Goal: Information Seeking & Learning: Learn about a topic

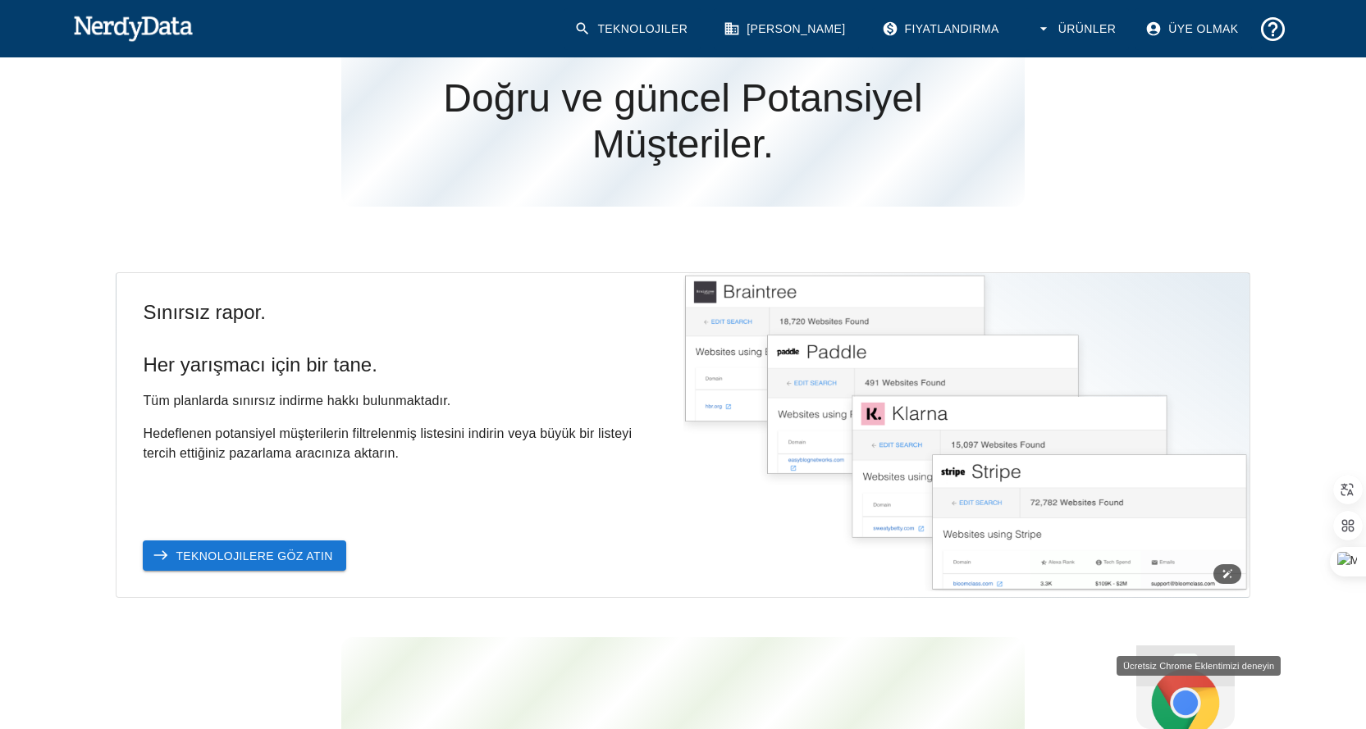
scroll to position [328, 0]
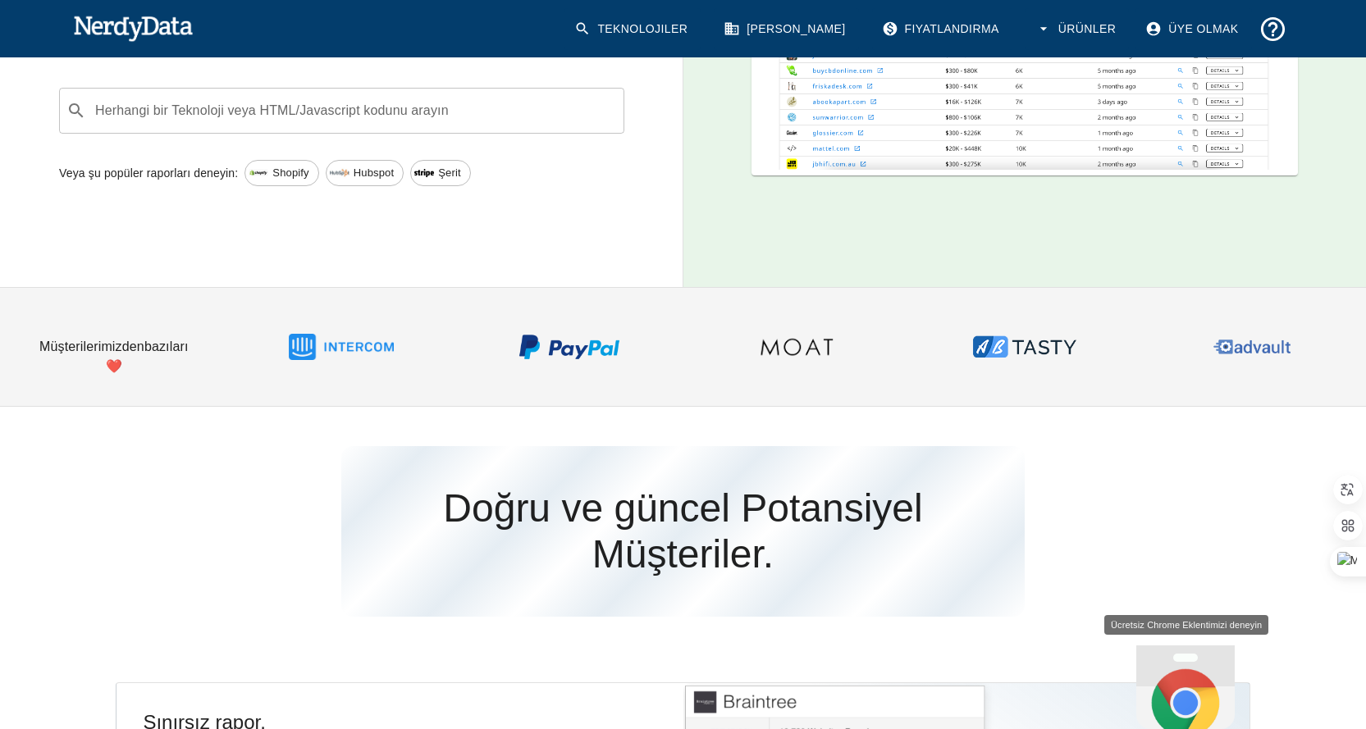
click at [577, 340] on img at bounding box center [569, 346] width 105 height 105
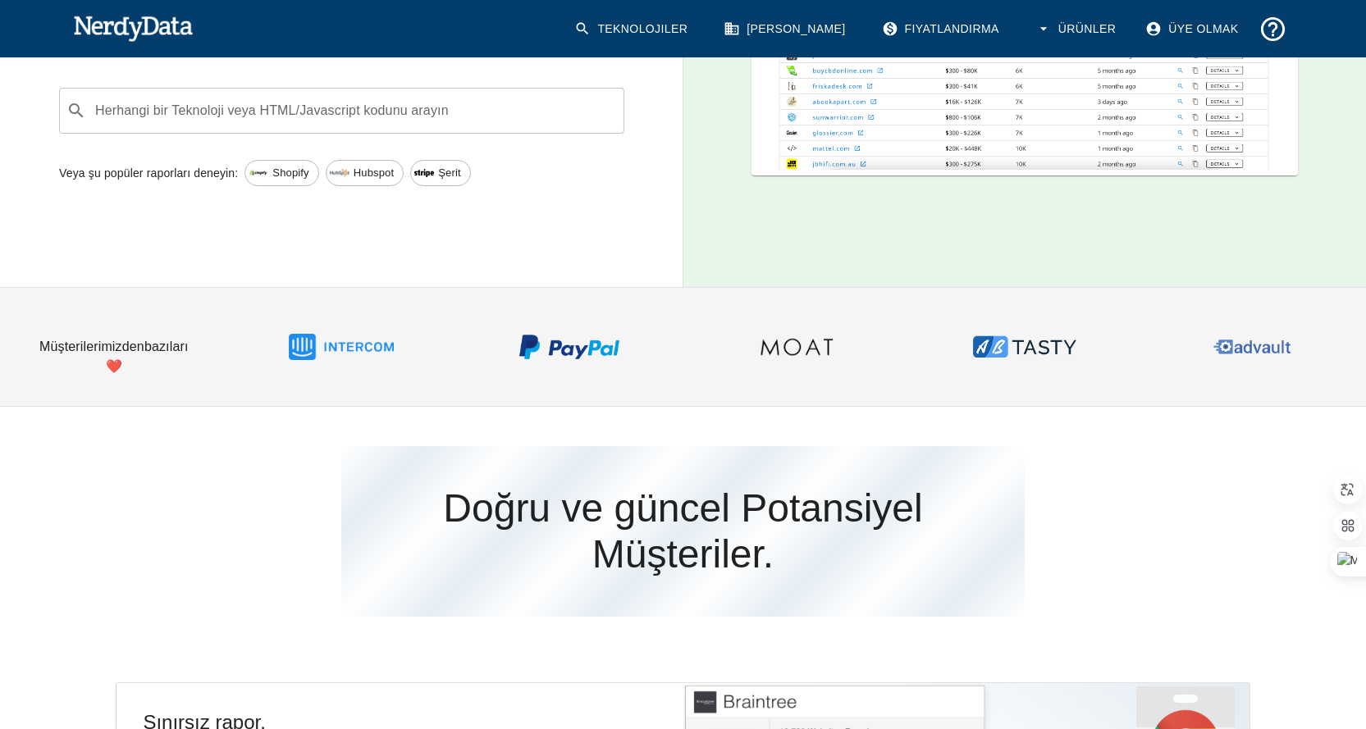
scroll to position [0, 0]
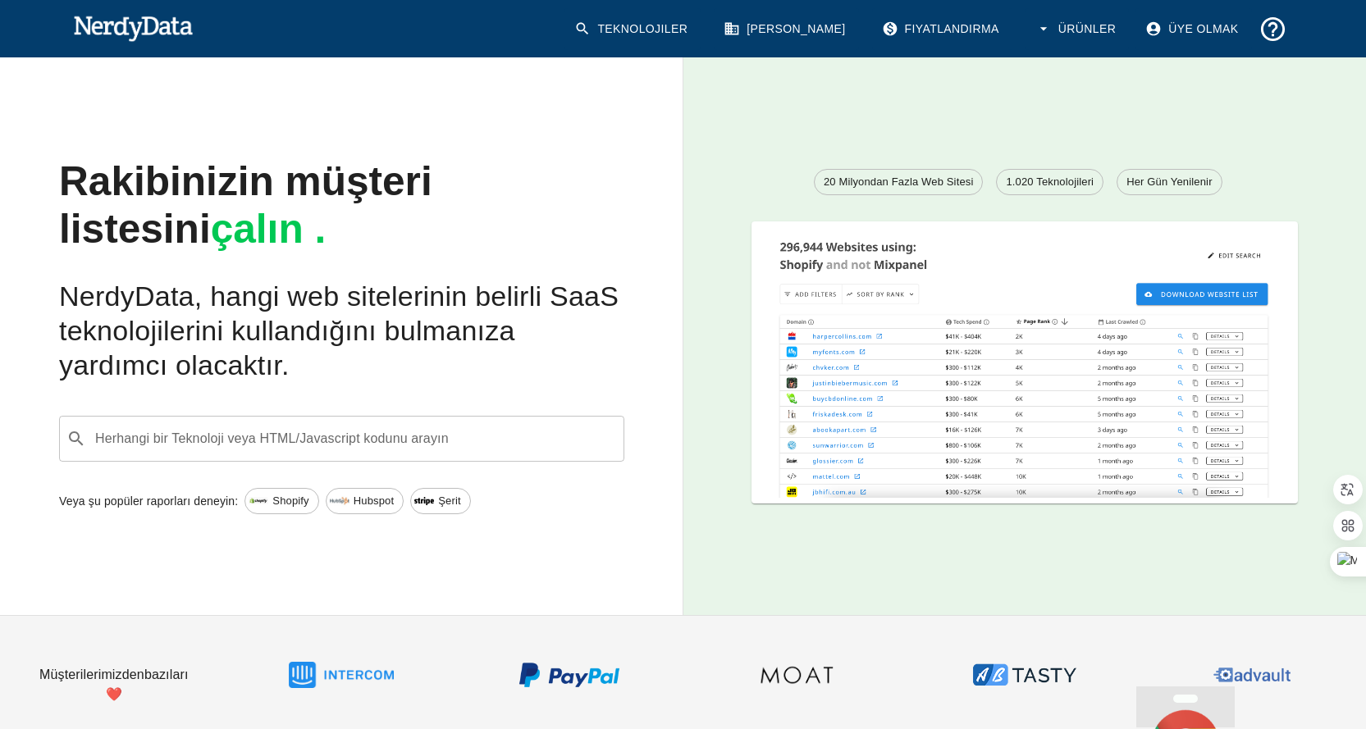
click at [294, 436] on div "Herhangi bir Teknoloji veya HTML/Javascript kodunu arayın ​ Herhangi bir Teknol…" at bounding box center [341, 439] width 565 height 46
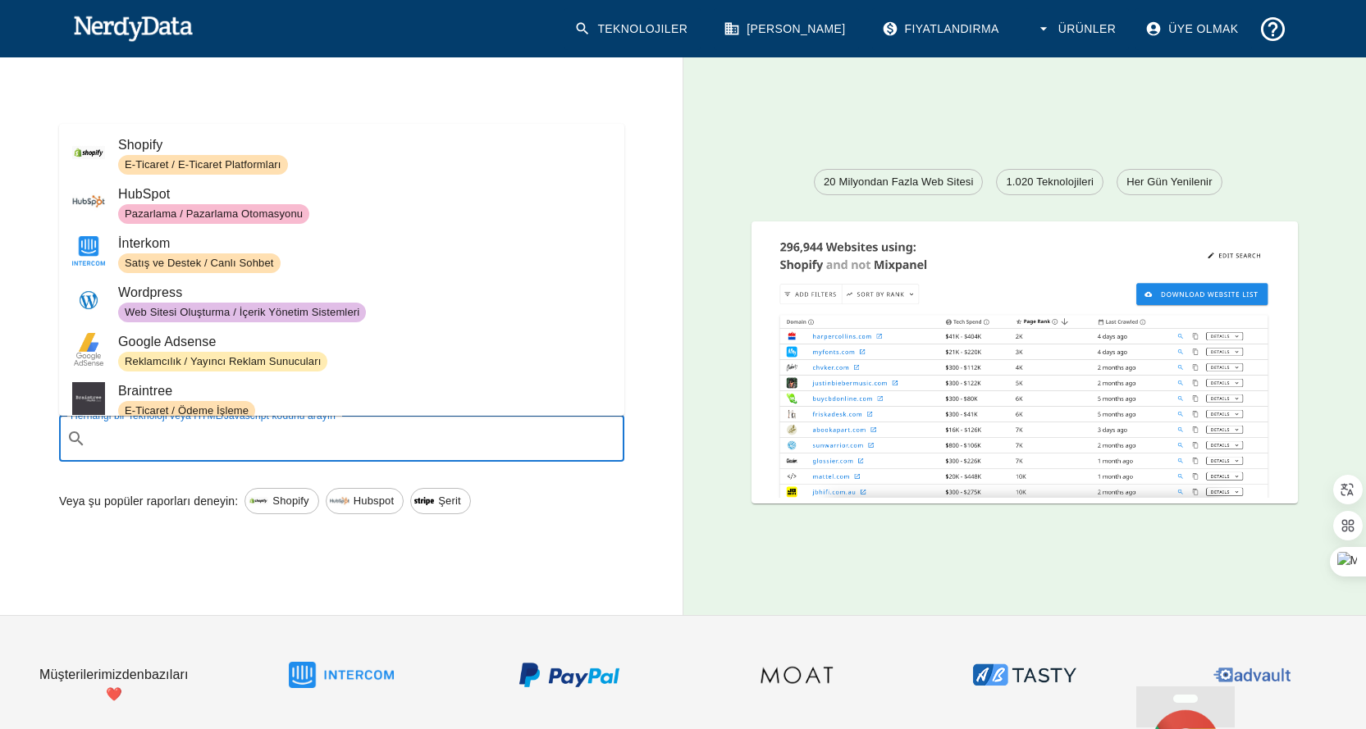
click at [139, 145] on font "Shopify" at bounding box center [140, 145] width 44 height 14
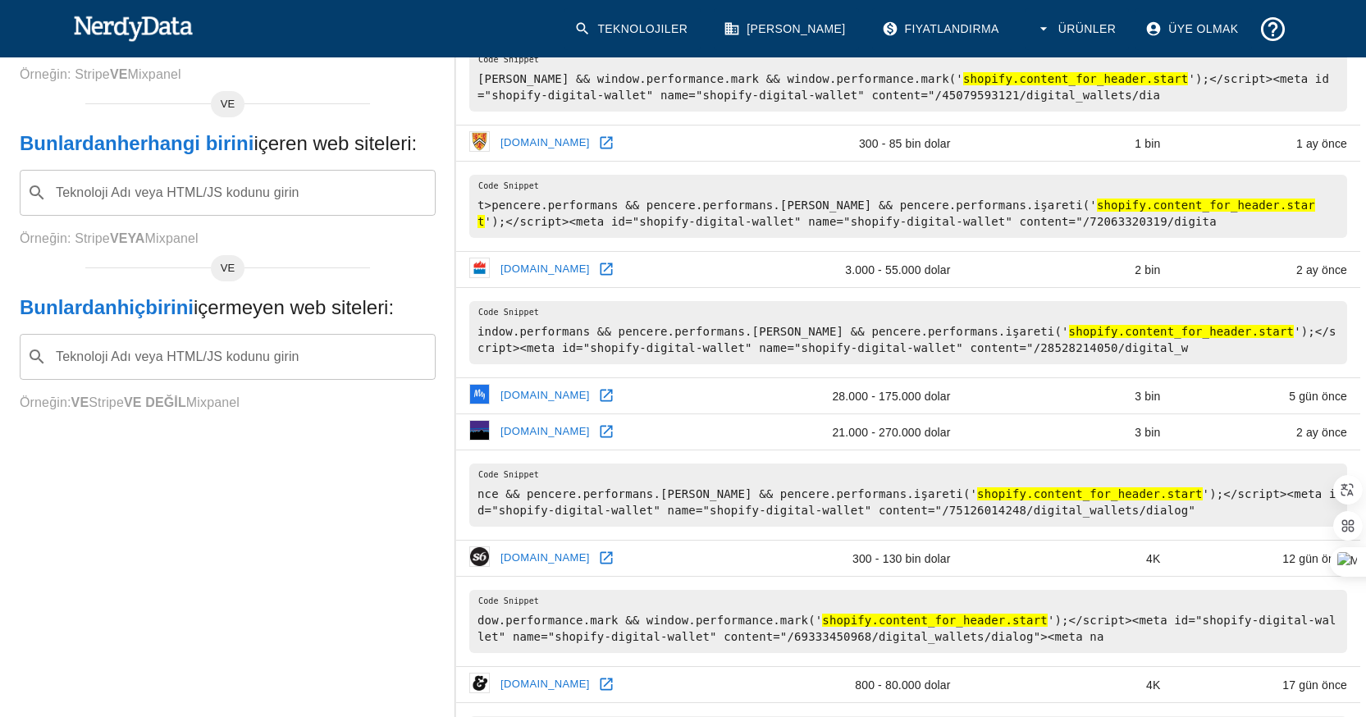
scroll to position [82, 0]
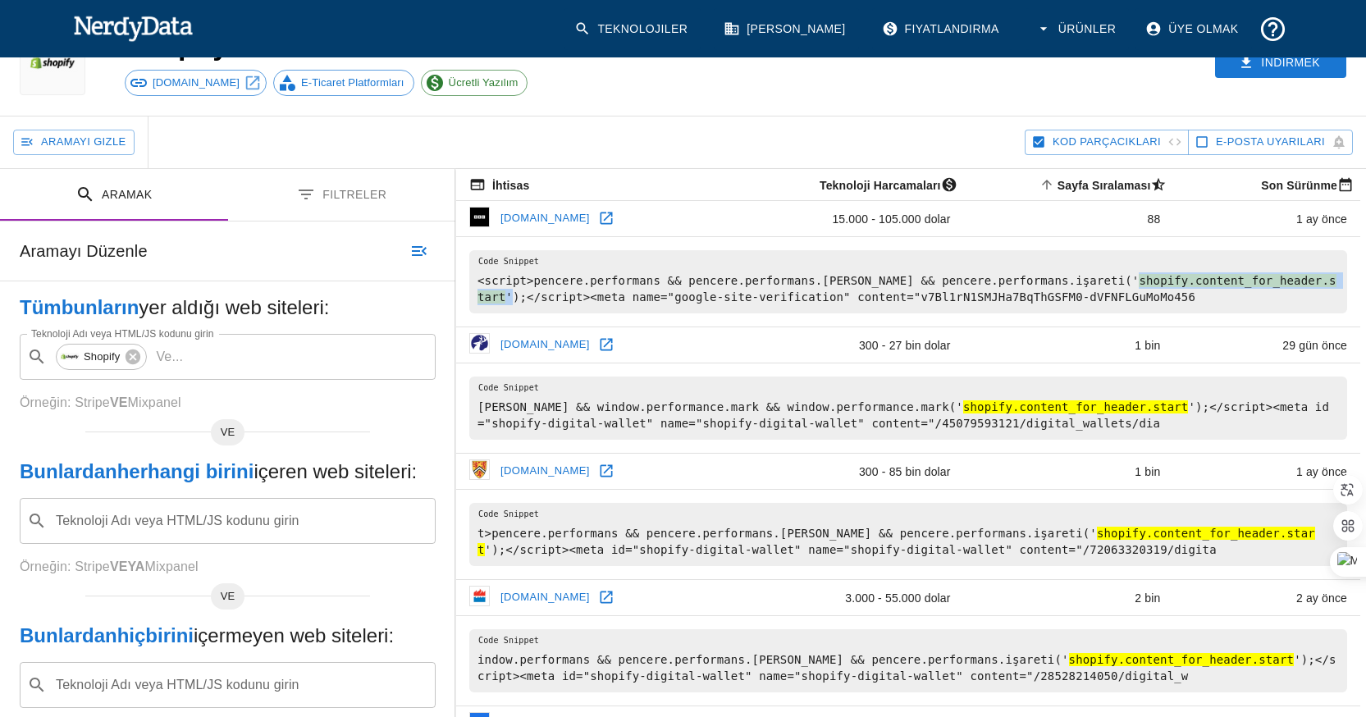
drag, startPoint x: 1289, startPoint y: 281, endPoint x: 1079, endPoint y: 278, distance: 210.8
click at [1064, 277] on pre "<script>pencere.performans && pencere.performans.[PERSON_NAME] && pencere.perfo…" at bounding box center [908, 281] width 878 height 63
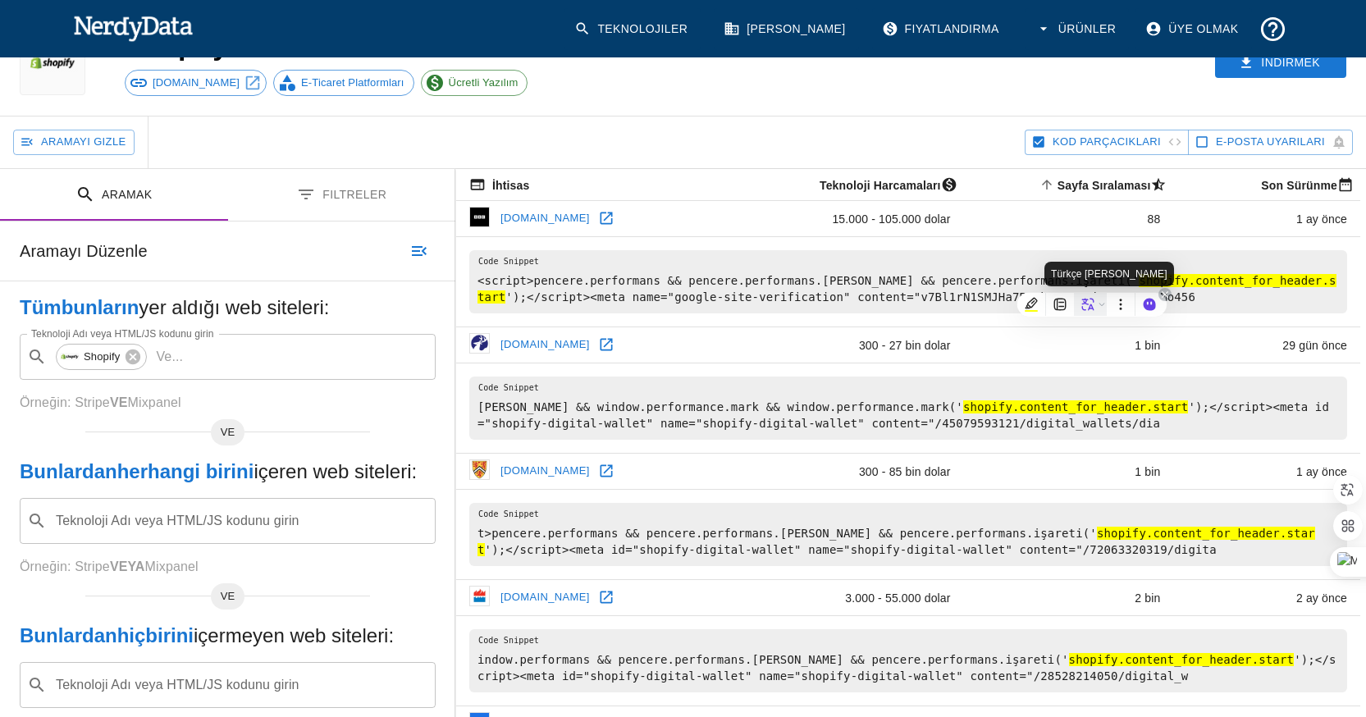
click at [1085, 309] on icon at bounding box center [1087, 304] width 15 height 15
click at [1185, 295] on icon at bounding box center [1189, 294] width 13 height 13
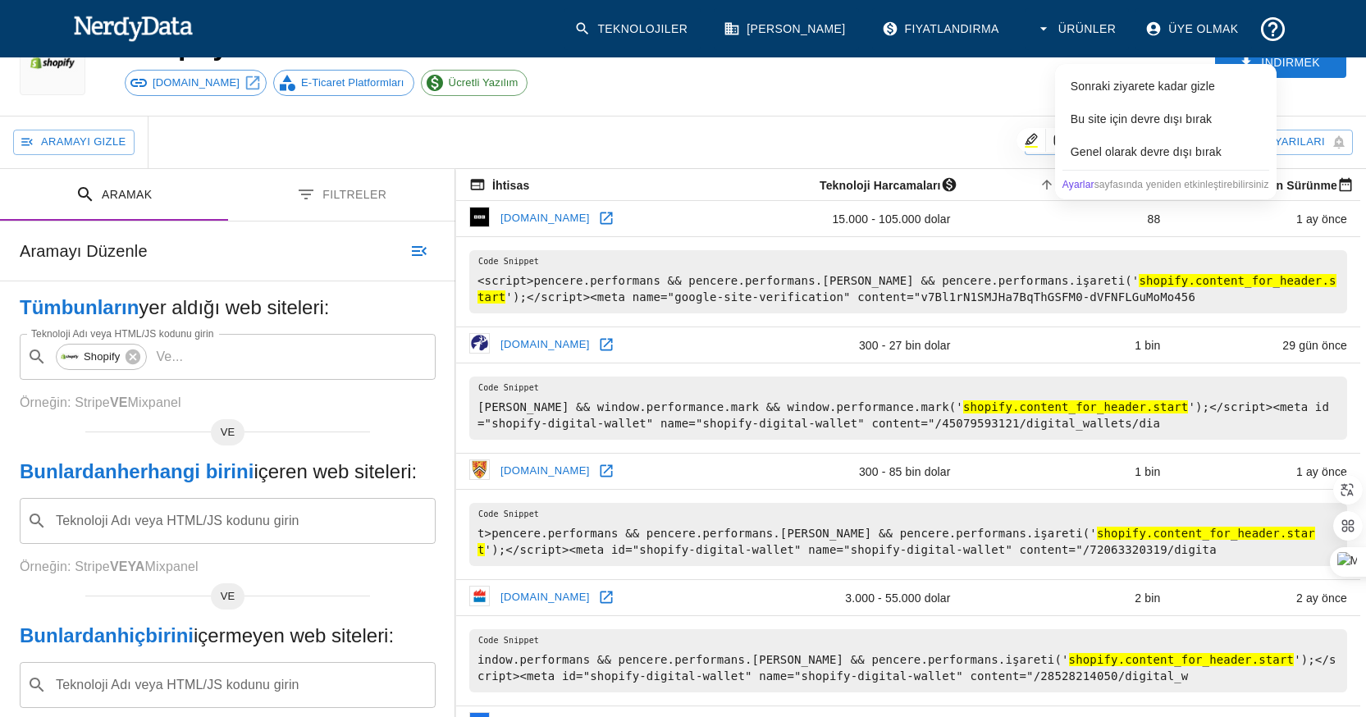
scroll to position [246, 0]
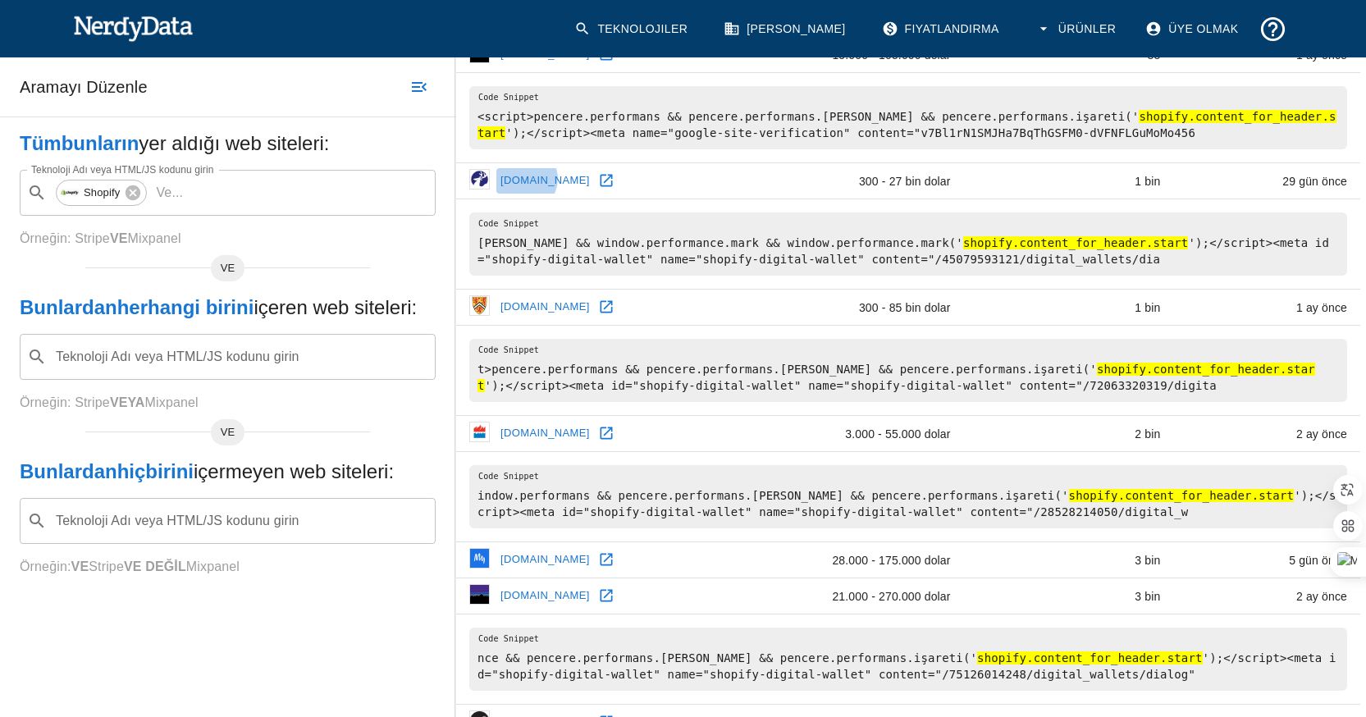
click at [524, 181] on font "[DOMAIN_NAME]" at bounding box center [544, 180] width 89 height 12
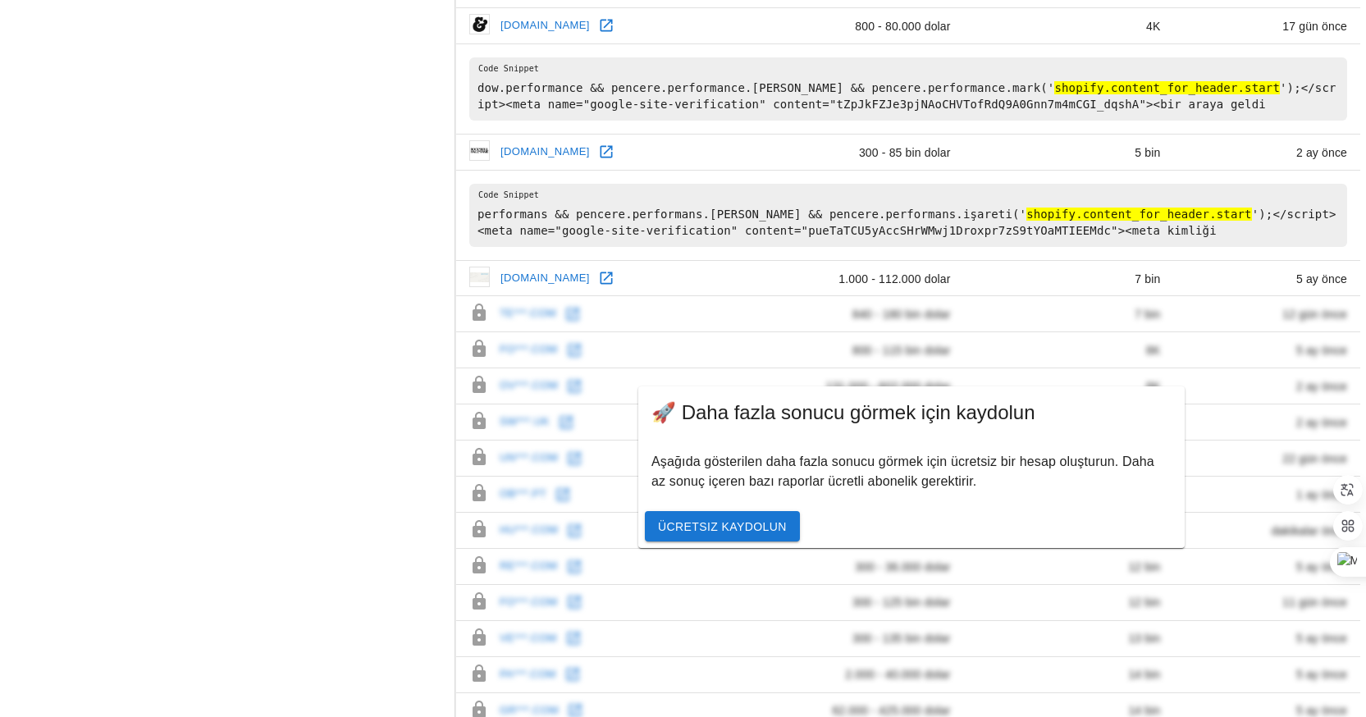
scroll to position [987, 0]
